Goal: Information Seeking & Learning: Learn about a topic

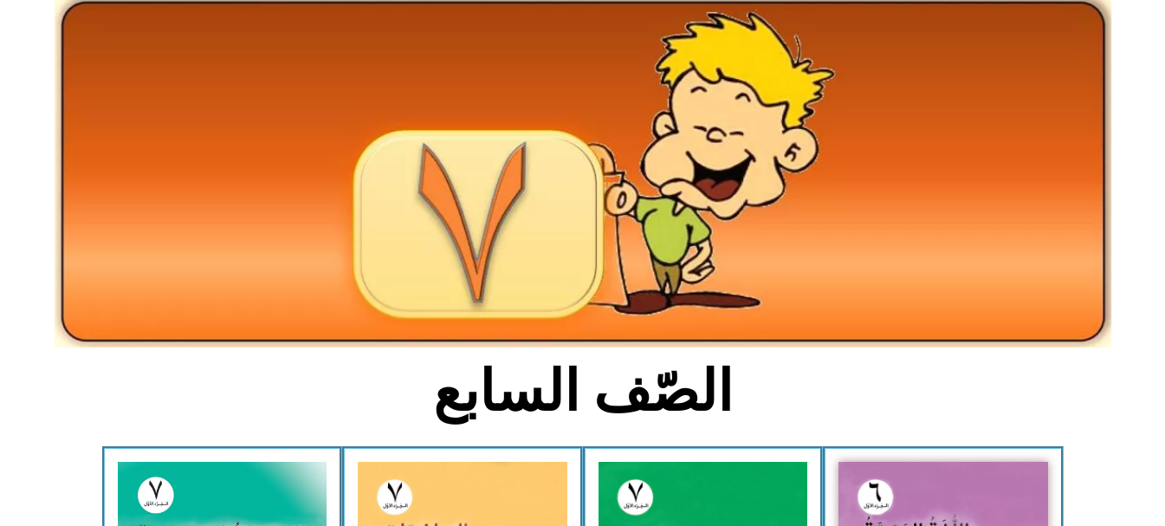
scroll to position [87, 0]
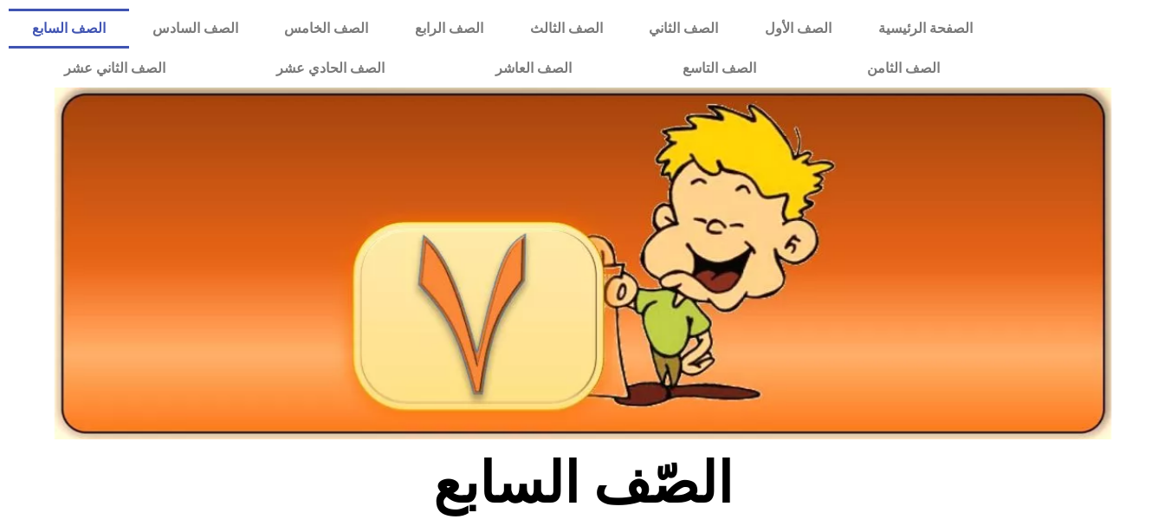
scroll to position [520, 0]
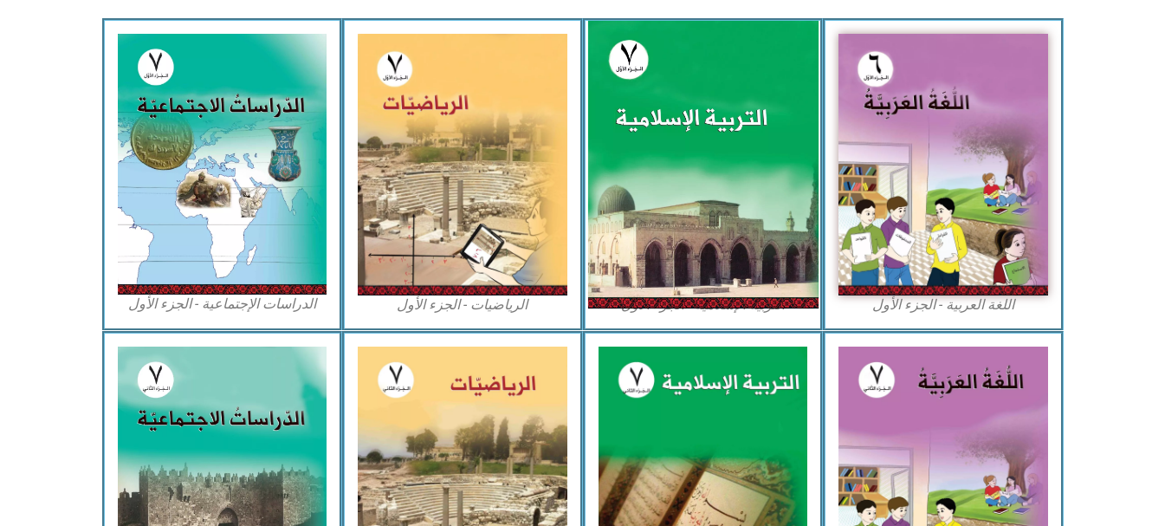
click at [675, 178] on img at bounding box center [702, 165] width 230 height 288
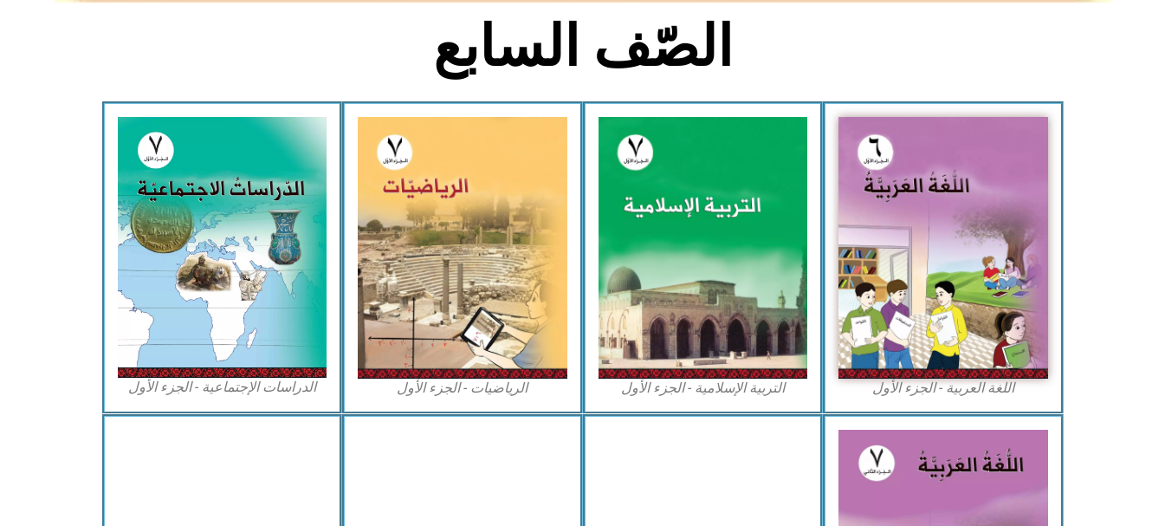
scroll to position [433, 0]
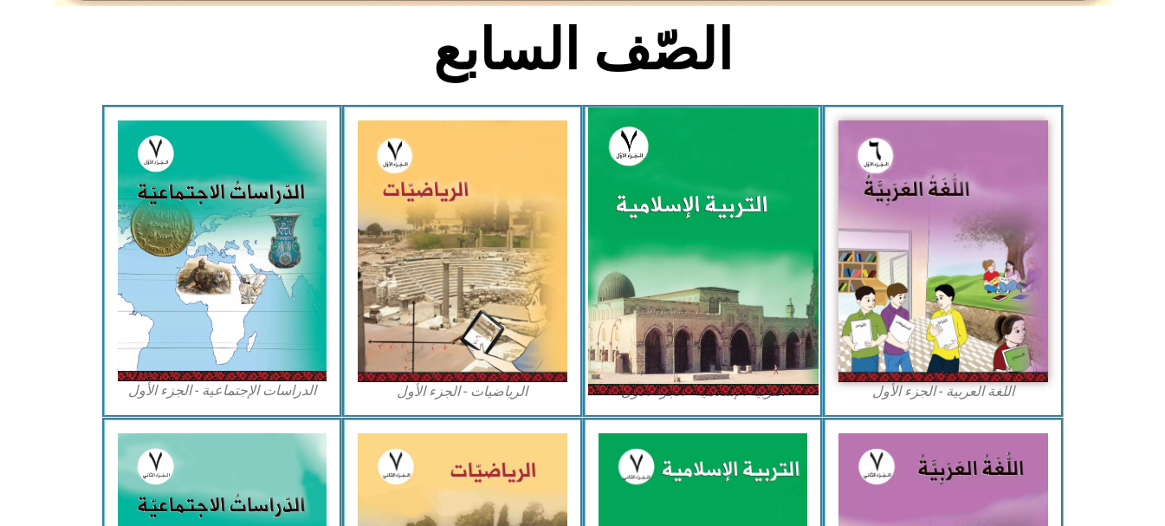
click at [698, 253] on img at bounding box center [702, 251] width 230 height 288
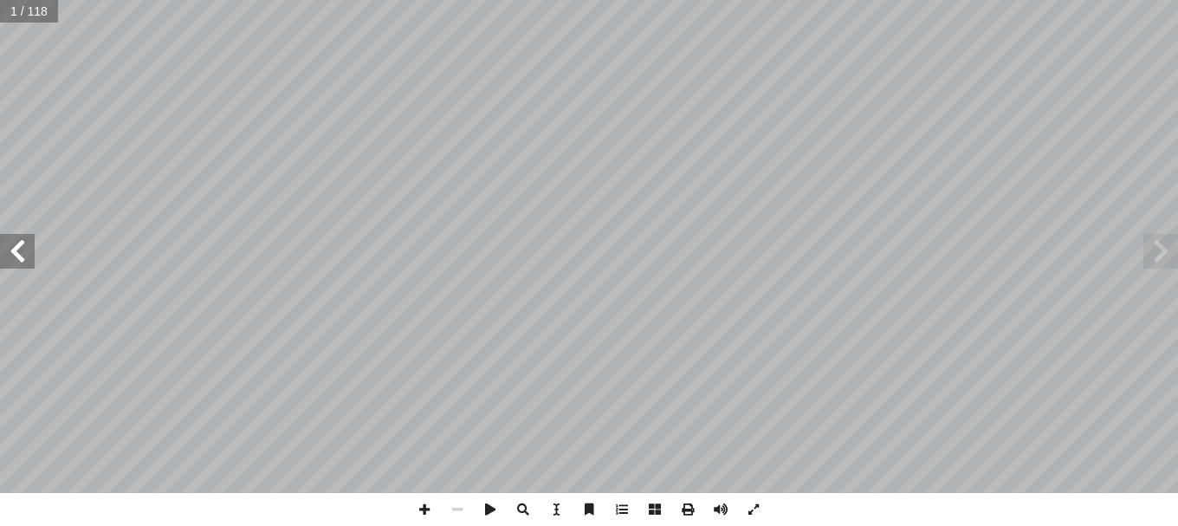
click at [1162, 249] on span at bounding box center [1161, 251] width 35 height 35
click at [23, 254] on span at bounding box center [17, 251] width 35 height 35
click at [1155, 254] on span at bounding box center [1161, 251] width 35 height 35
